Goal: Task Accomplishment & Management: Use online tool/utility

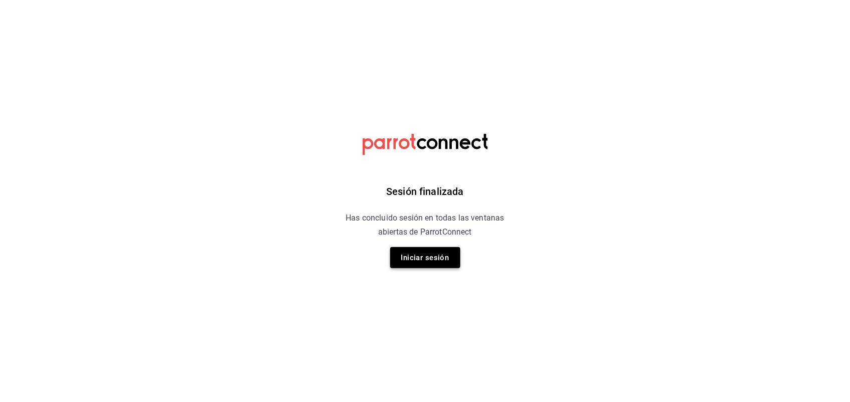
click at [422, 248] on button "Iniciar sesión" at bounding box center [425, 257] width 70 height 21
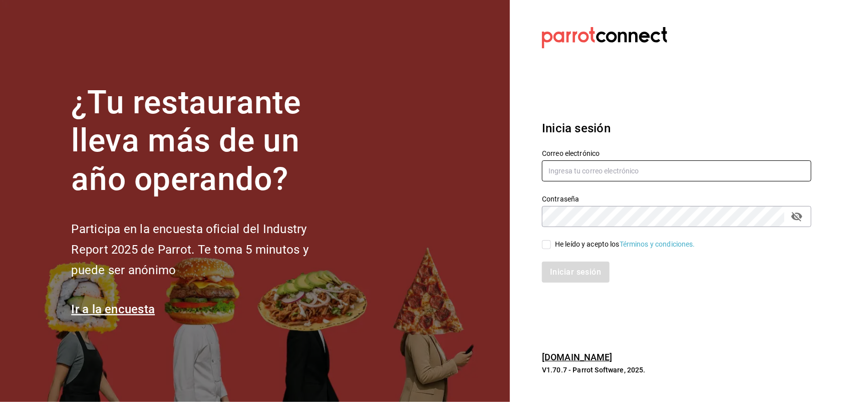
type input "lhazaelcm93@gmail.com"
click at [551, 240] on input "He leído y acepto los Términos y condiciones." at bounding box center [546, 244] width 9 height 9
checkbox input "true"
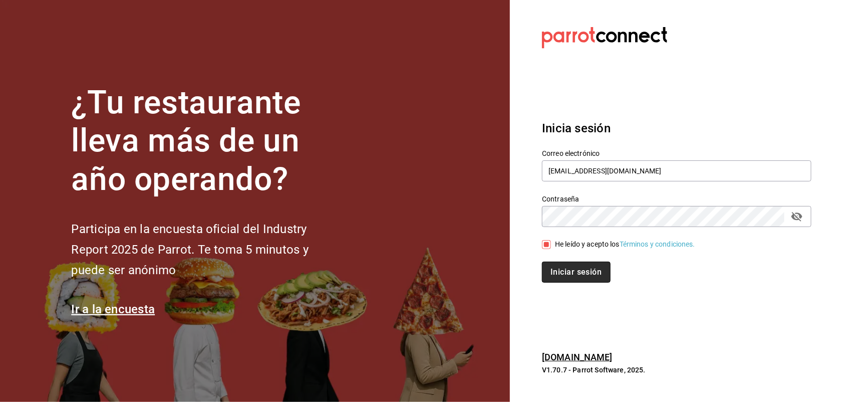
click at [577, 268] on button "Iniciar sesión" at bounding box center [576, 271] width 68 height 21
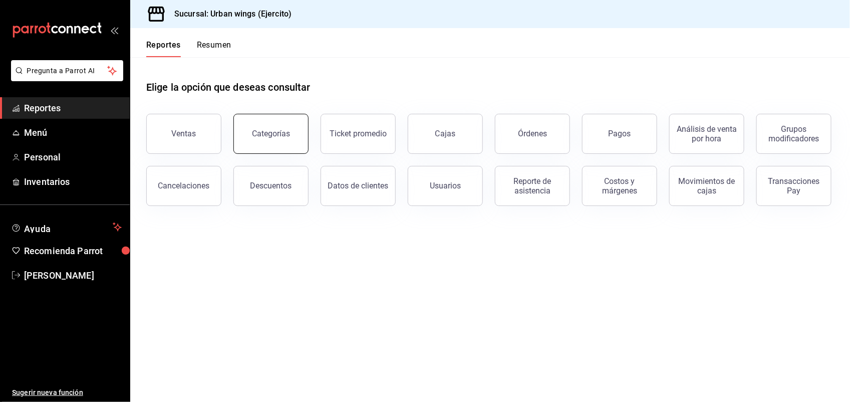
click at [264, 145] on button "Categorías" at bounding box center [270, 134] width 75 height 40
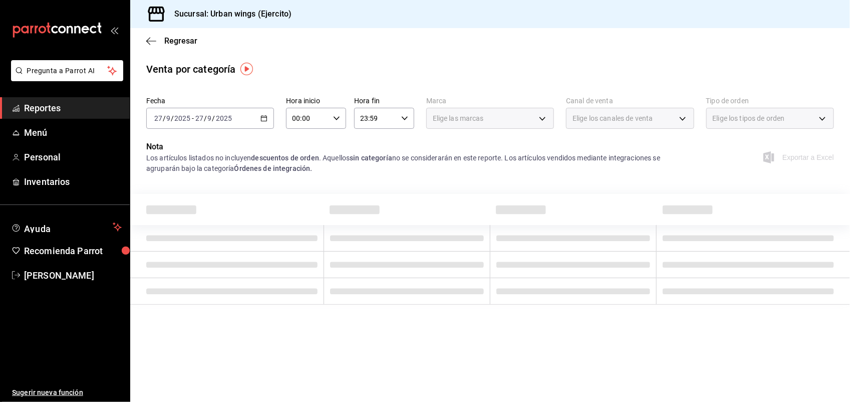
click at [264, 120] on icon "button" at bounding box center [263, 118] width 7 height 7
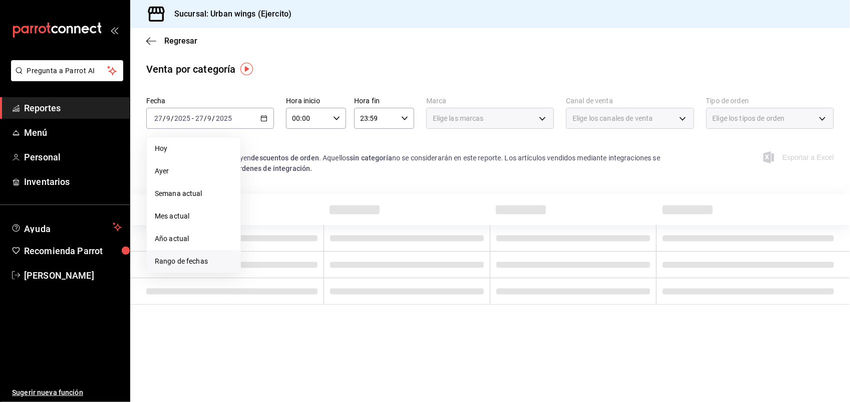
click at [179, 263] on span "Rango de fechas" at bounding box center [194, 261] width 78 height 11
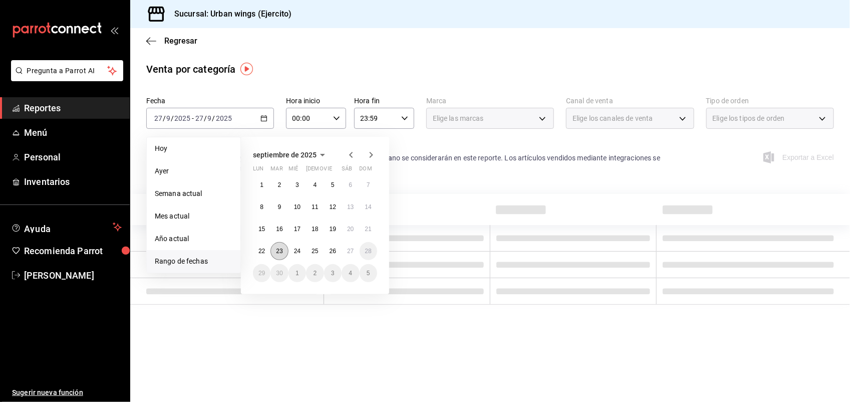
click at [278, 250] on abbr "23" at bounding box center [279, 250] width 7 height 7
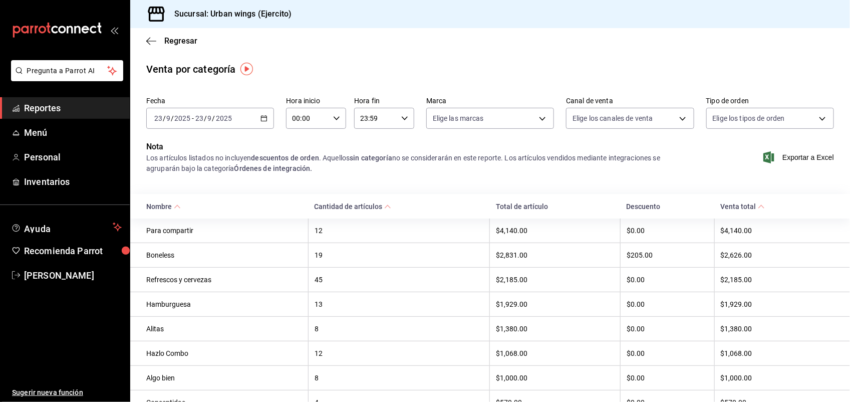
click at [264, 115] on icon "button" at bounding box center [263, 118] width 7 height 7
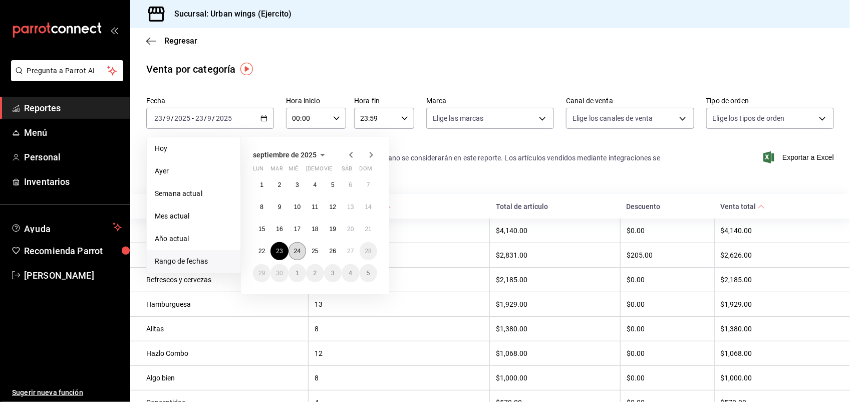
click at [300, 247] on abbr "24" at bounding box center [297, 250] width 7 height 7
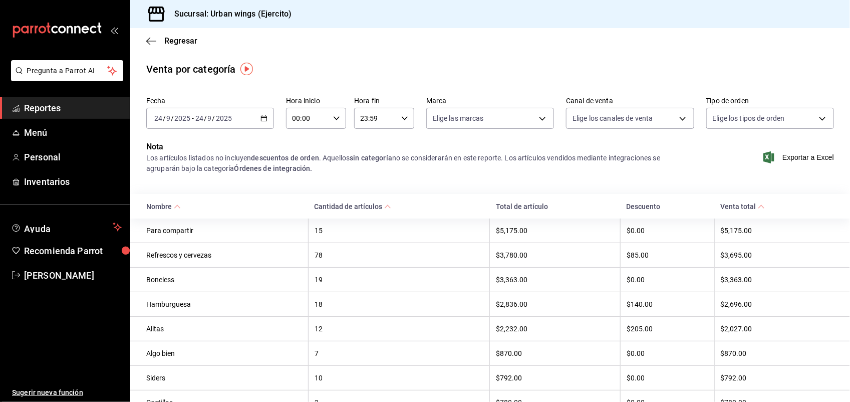
click at [266, 115] on div "2025-09-24 24 / 9 / 2025 - 2025-09-24 24 / 9 / 2025" at bounding box center [210, 118] width 128 height 21
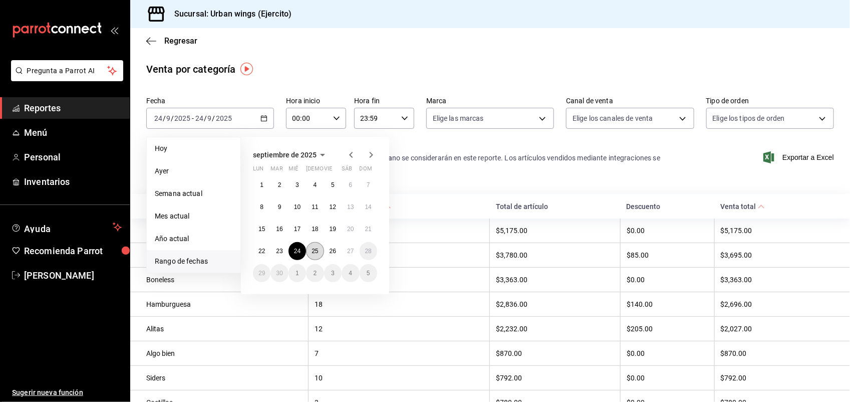
click at [319, 243] on button "25" at bounding box center [315, 251] width 18 height 18
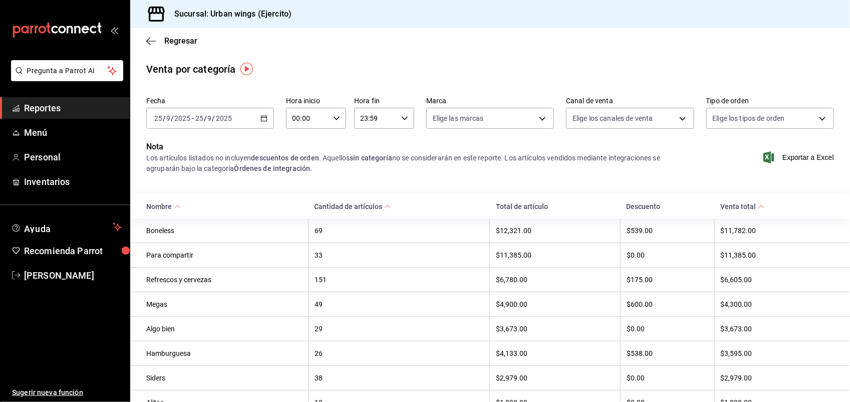
click at [254, 120] on div "2025-09-25 25 / 9 / 2025 - 2025-09-25 25 / 9 / 2025" at bounding box center [210, 118] width 128 height 21
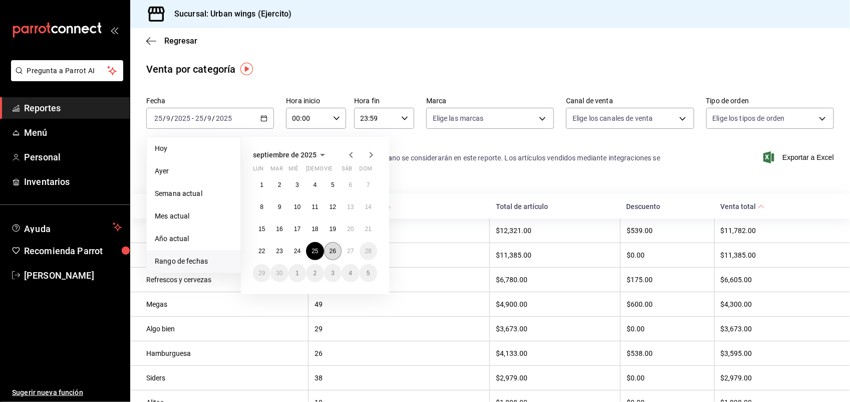
click at [336, 249] on abbr "26" at bounding box center [333, 250] width 7 height 7
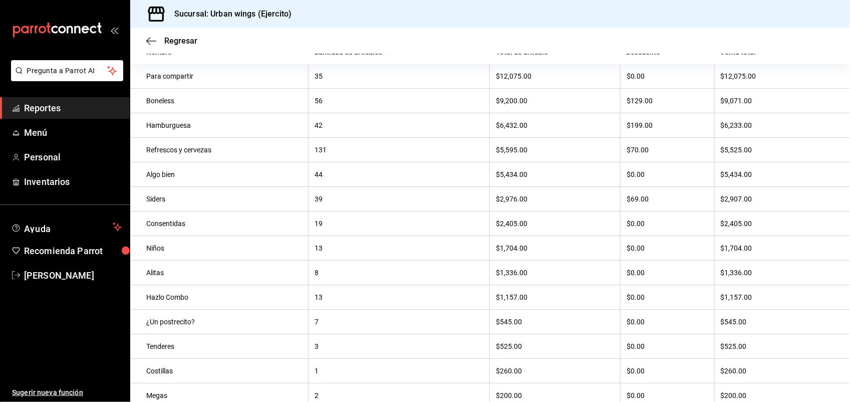
scroll to position [154, 0]
